Goal: Register for event/course

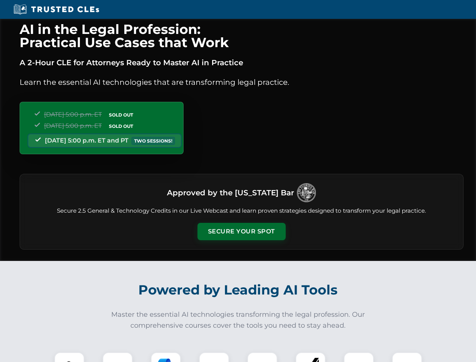
click at [241, 231] on button "Secure Your Spot" at bounding box center [241, 231] width 88 height 17
click at [69, 357] on img at bounding box center [69, 367] width 22 height 22
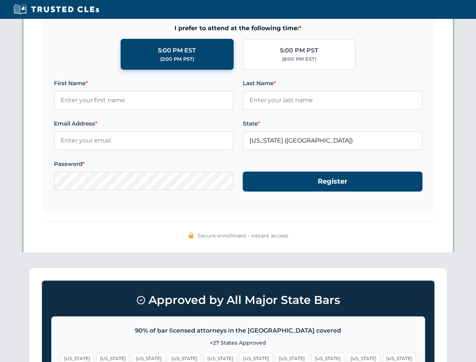
click at [275, 357] on span "[US_STATE]" at bounding box center [291, 358] width 33 height 11
click at [347, 357] on span "[US_STATE]" at bounding box center [363, 358] width 33 height 11
